Goal: Contribute content: Contribute content

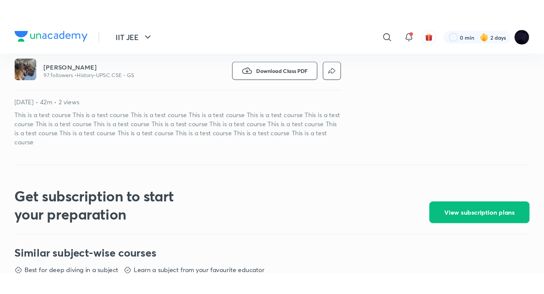
scroll to position [248, 0]
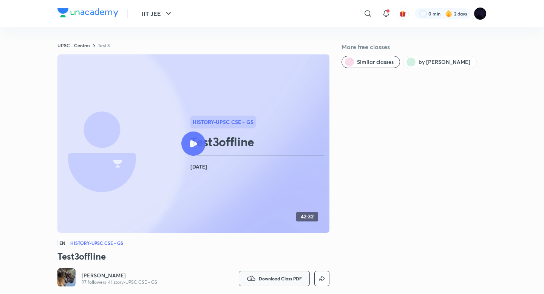
click at [253, 209] on icon "button" at bounding box center [250, 278] width 9 height 9
click at [256, 209] on p "With annotation" at bounding box center [263, 267] width 39 height 8
click at [259, 209] on span "Download Class PDF" at bounding box center [280, 278] width 43 height 6
click at [257, 209] on p "Without annotation" at bounding box center [267, 281] width 47 height 8
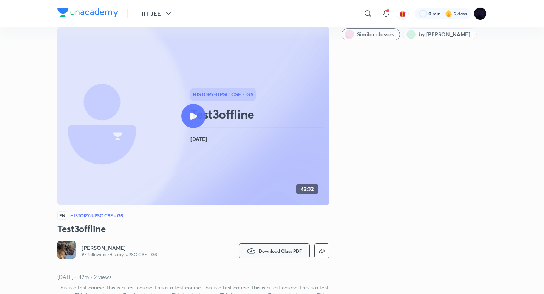
scroll to position [30, 0]
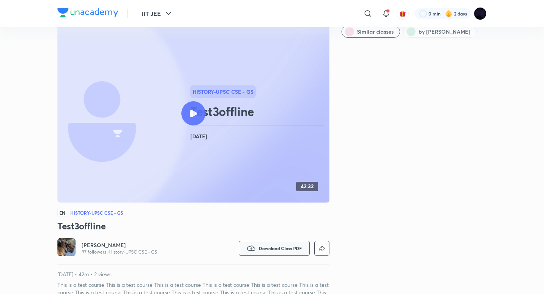
click at [273, 209] on button "Download Class PDF" at bounding box center [274, 247] width 71 height 15
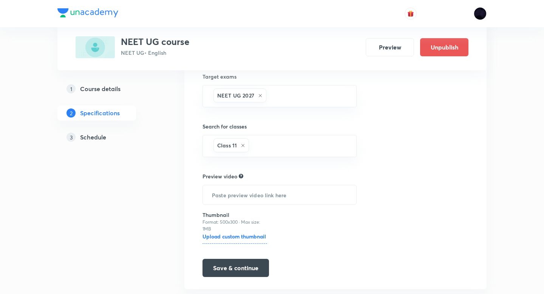
scroll to position [179, 0]
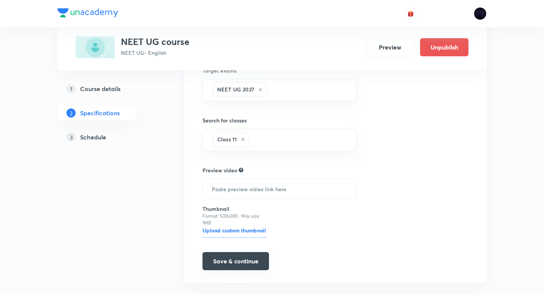
click at [229, 260] on button "Save & continue" at bounding box center [235, 261] width 66 height 18
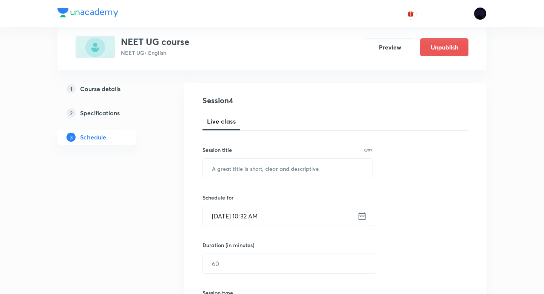
scroll to position [70, 0]
click at [249, 159] on input "text" at bounding box center [287, 166] width 169 height 19
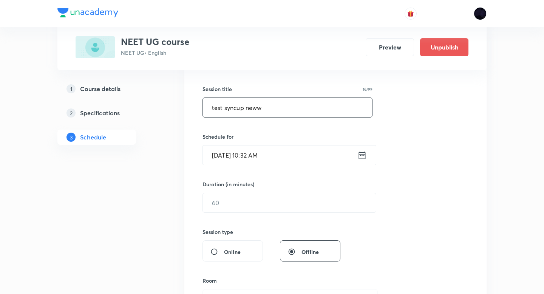
scroll to position [132, 0]
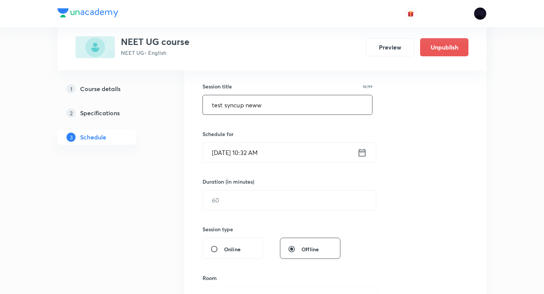
type input "test syncup neww"
click at [365, 149] on icon at bounding box center [361, 152] width 9 height 11
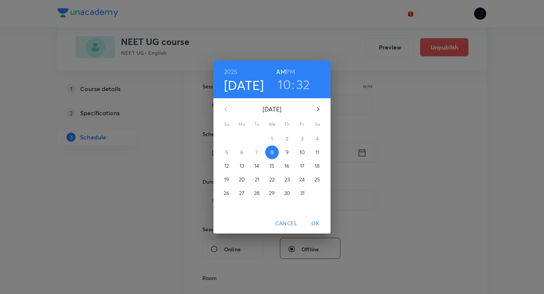
click at [285, 80] on h3 "10" at bounding box center [283, 84] width 13 height 16
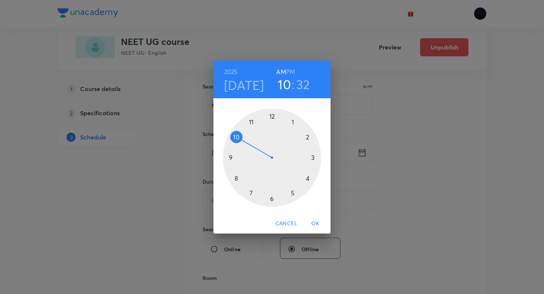
click at [251, 123] on div at bounding box center [272, 157] width 98 height 98
click at [301, 86] on h3 "32" at bounding box center [301, 84] width 14 height 16
click at [307, 134] on div at bounding box center [272, 157] width 98 height 98
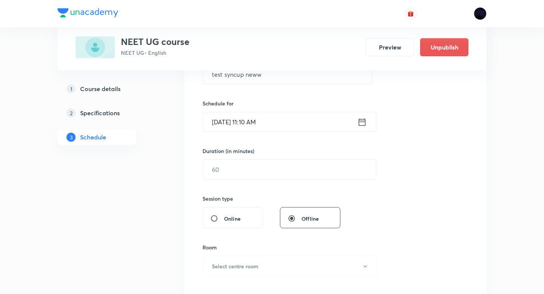
scroll to position [163, 0]
click at [261, 172] on input "text" at bounding box center [289, 168] width 173 height 19
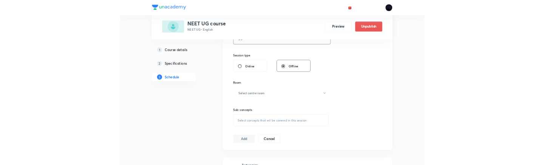
scroll to position [264, 0]
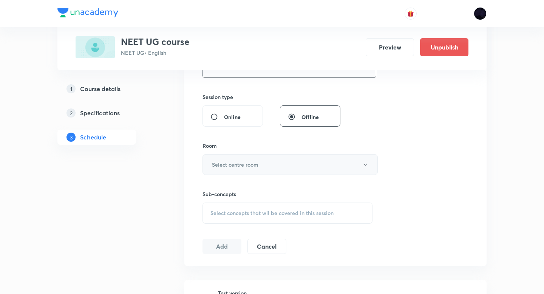
type input "35"
click at [267, 164] on button "Select centre room" at bounding box center [289, 164] width 175 height 21
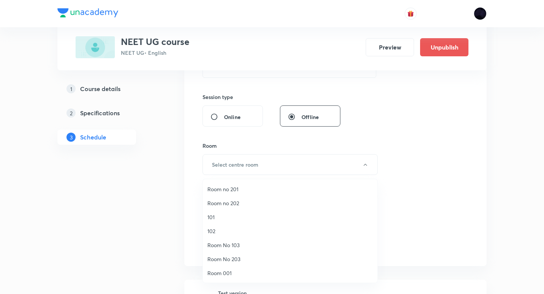
click at [259, 188] on span "Room no 201" at bounding box center [289, 189] width 165 height 8
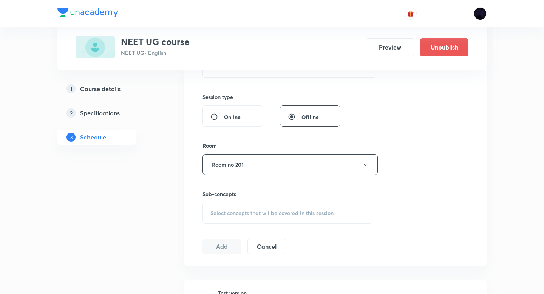
click at [246, 221] on div "Select concepts that wil be covered in this session" at bounding box center [287, 212] width 170 height 21
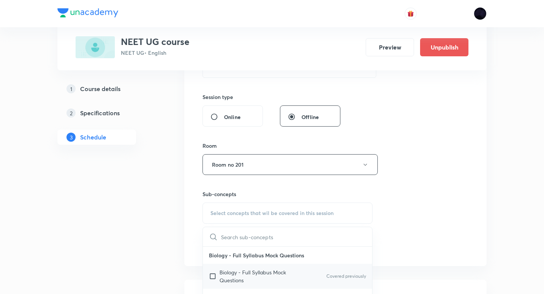
click at [214, 277] on input "checkbox" at bounding box center [214, 276] width 11 height 16
checkbox input "true"
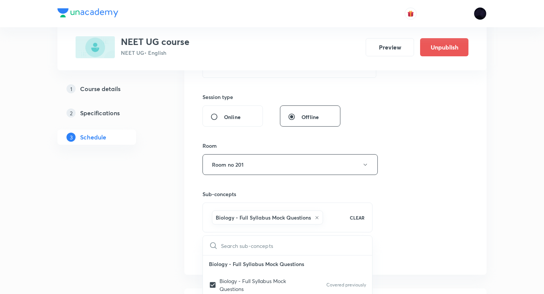
click at [180, 244] on div "Plus Courses NEET UG course NEET UG • English Preview Unpublish 1 Course detail…" at bounding box center [271, 144] width 429 height 733
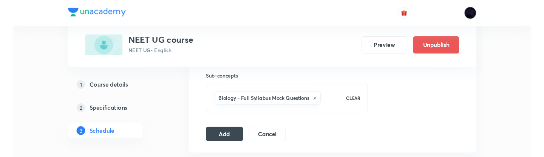
scroll to position [380, 0]
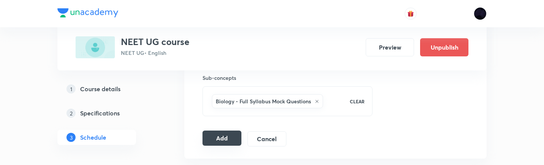
click at [220, 136] on button "Add" at bounding box center [221, 137] width 39 height 15
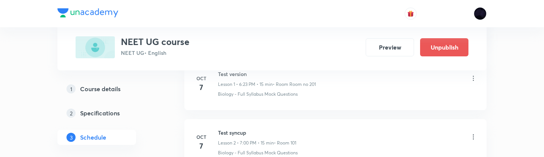
scroll to position [137, 0]
